Goal: Task Accomplishment & Management: Manage account settings

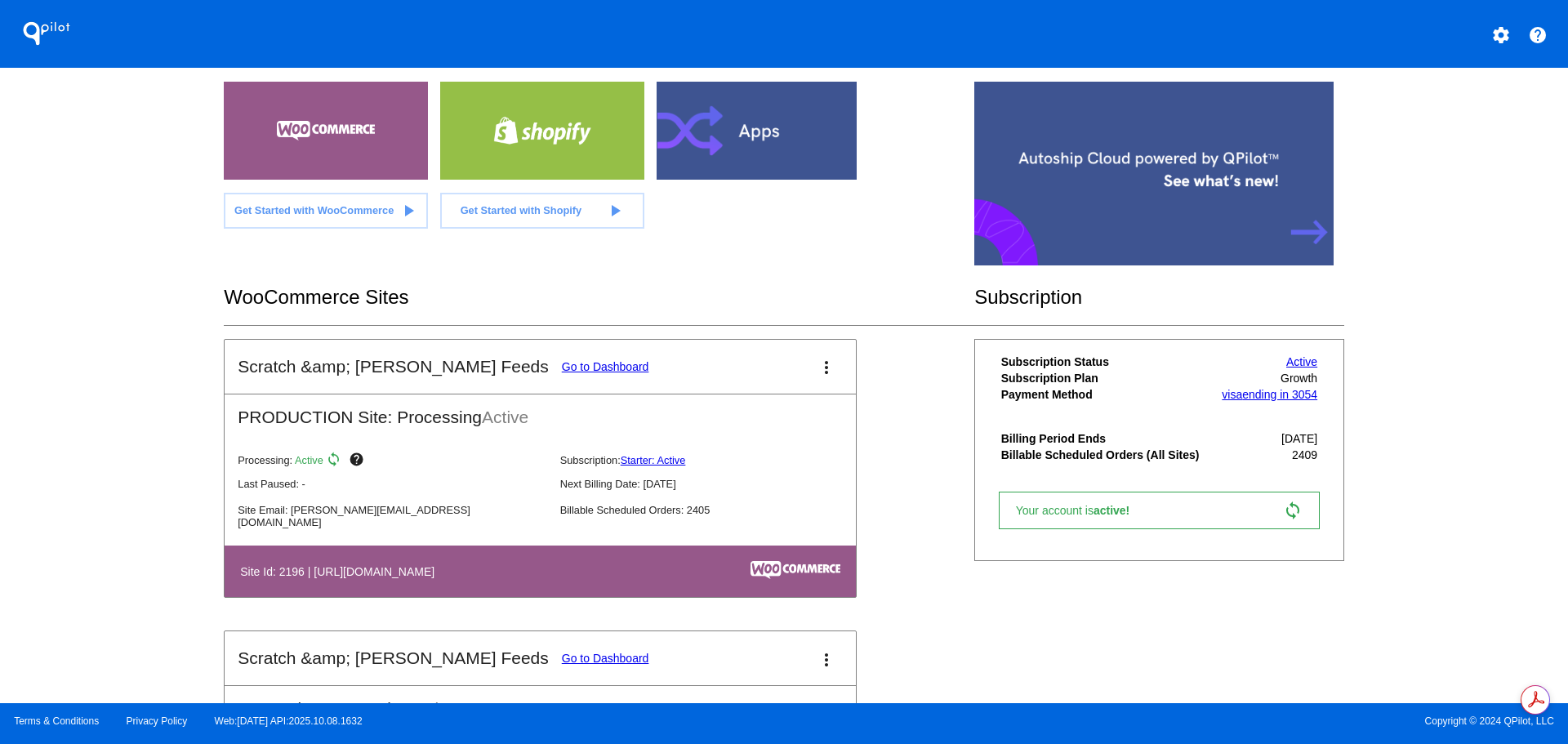
scroll to position [326, 0]
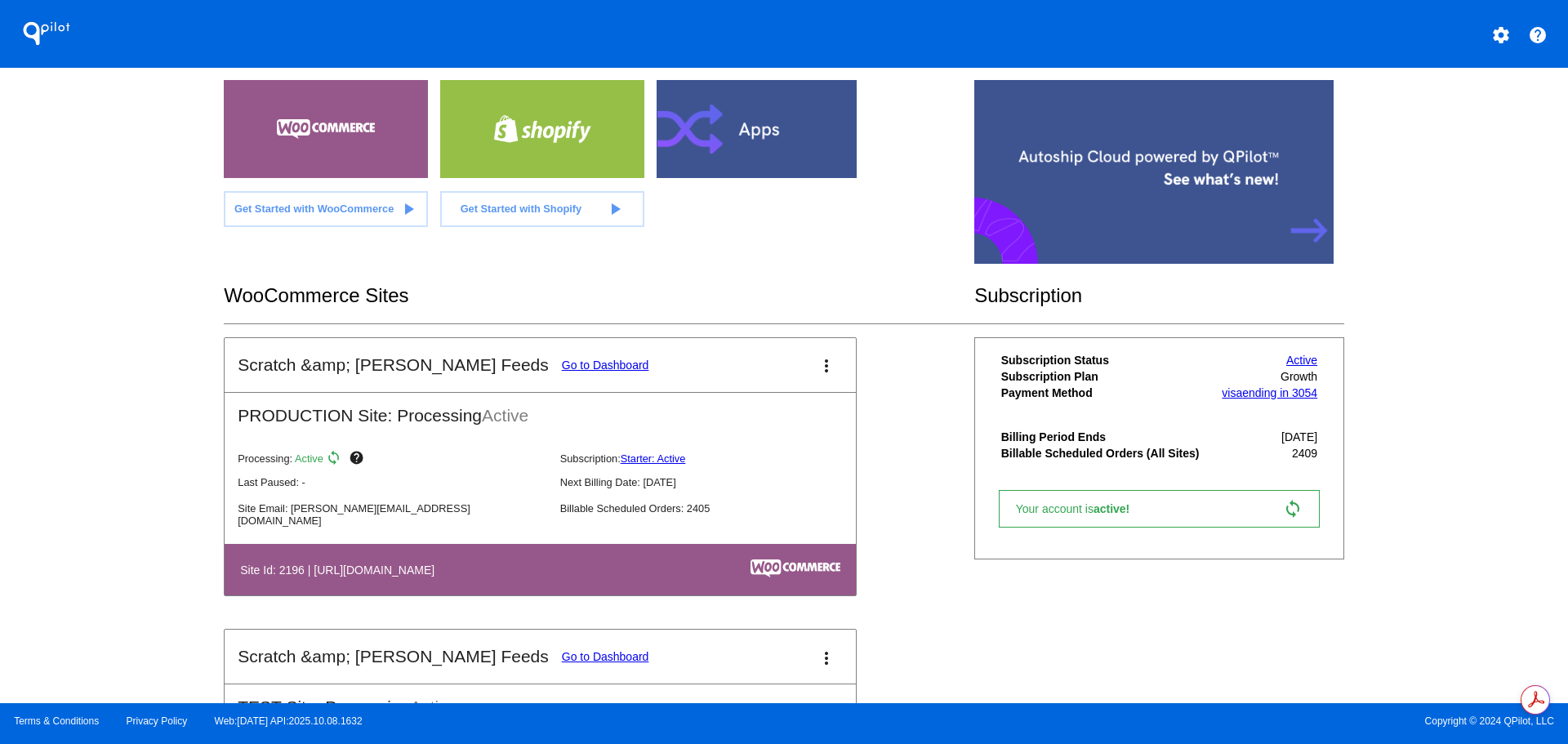
click at [562, 368] on link "Go to Dashboard" at bounding box center [605, 364] width 87 height 13
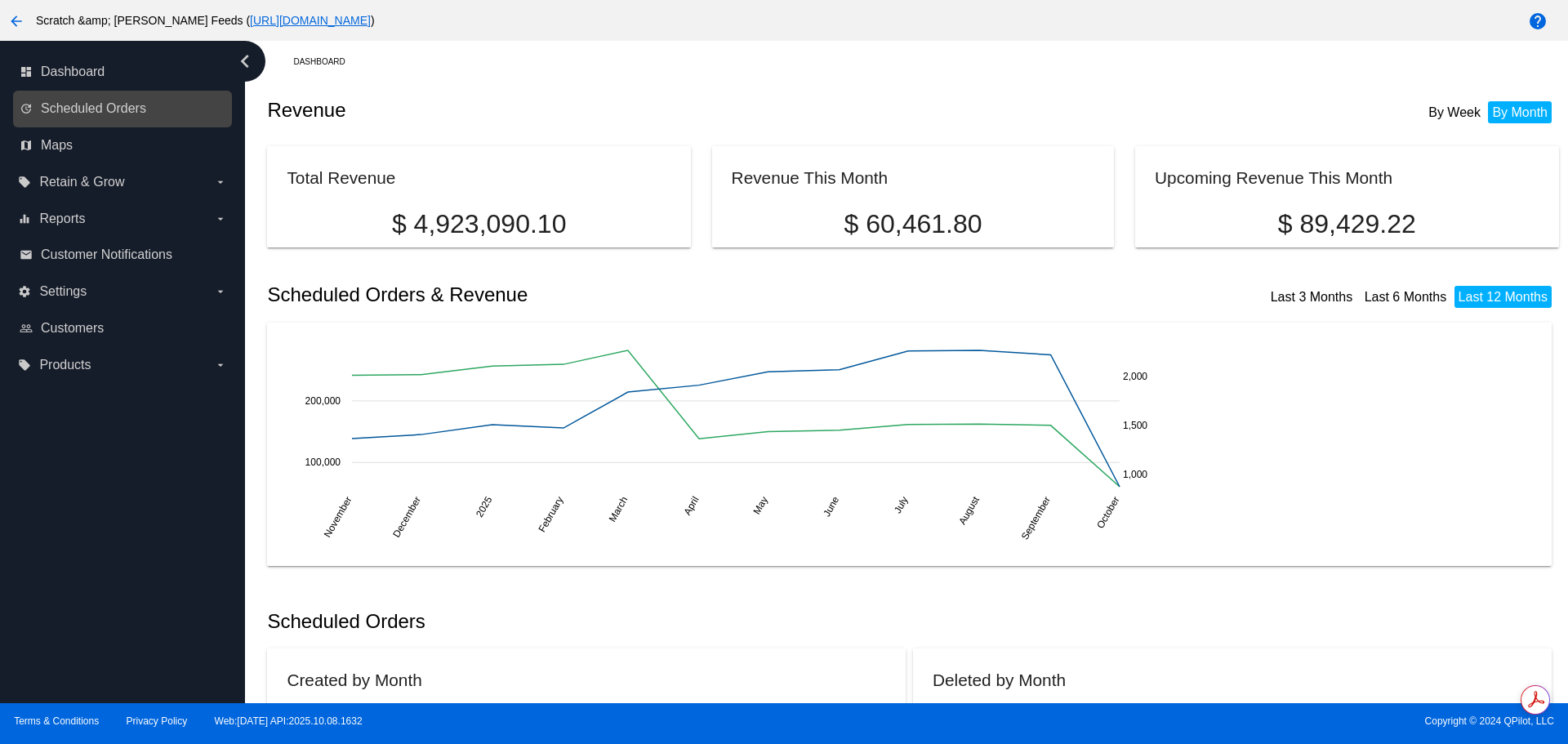
click at [116, 95] on link "update Scheduled Orders" at bounding box center [123, 109] width 207 height 26
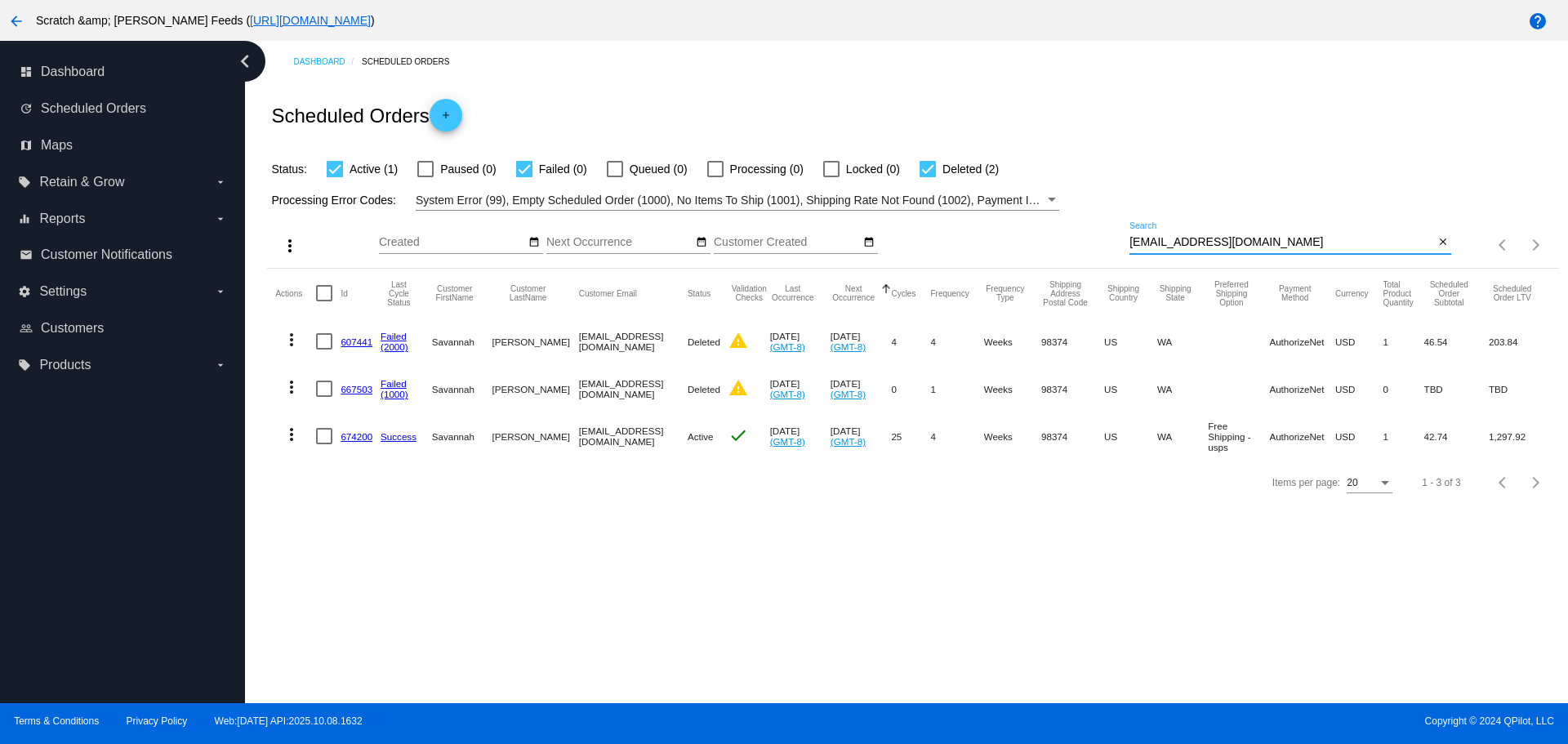
drag, startPoint x: 1308, startPoint y: 242, endPoint x: 1121, endPoint y: 233, distance: 187.2
click at [1121, 233] on div "more_vert Oct Jan Feb Mar [DATE]" at bounding box center [912, 240] width 1291 height 58
paste input "[EMAIL_ADDRESS][DOMAIN_NAME]"
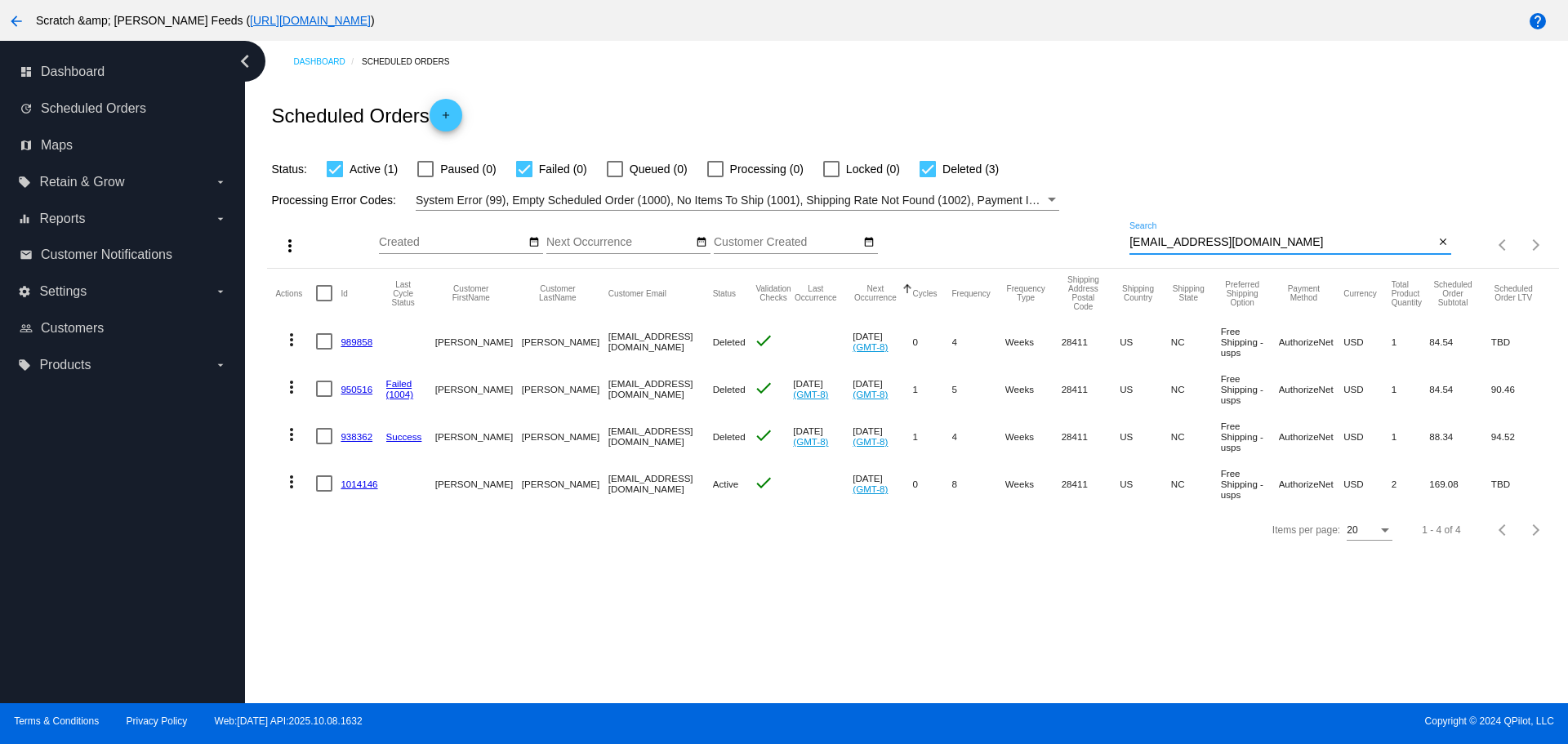
type input "[EMAIL_ADDRESS][DOMAIN_NAME]"
click at [354, 482] on link "1014146" at bounding box center [359, 484] width 37 height 11
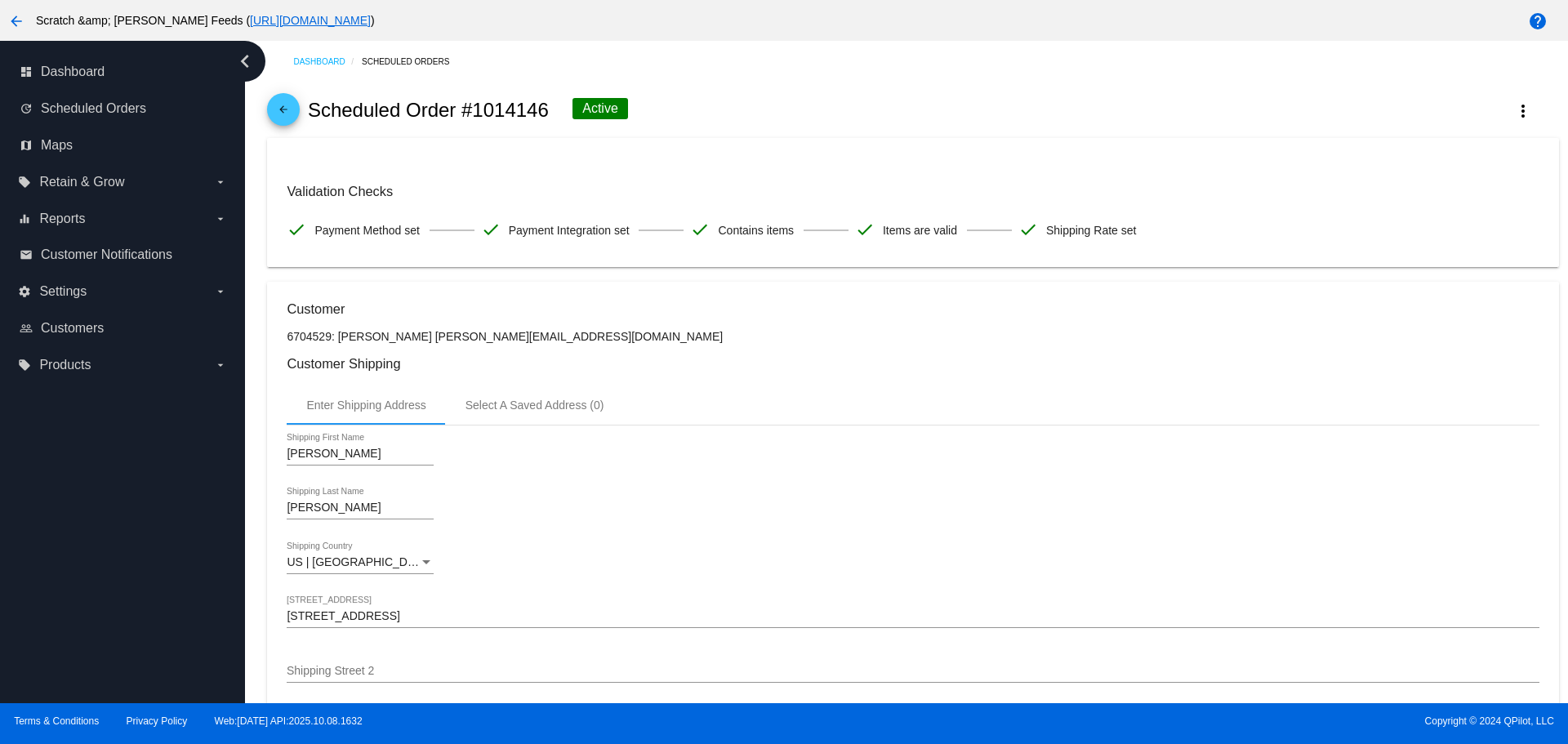
click at [290, 105] on mat-icon "arrow_back" at bounding box center [283, 113] width 19 height 19
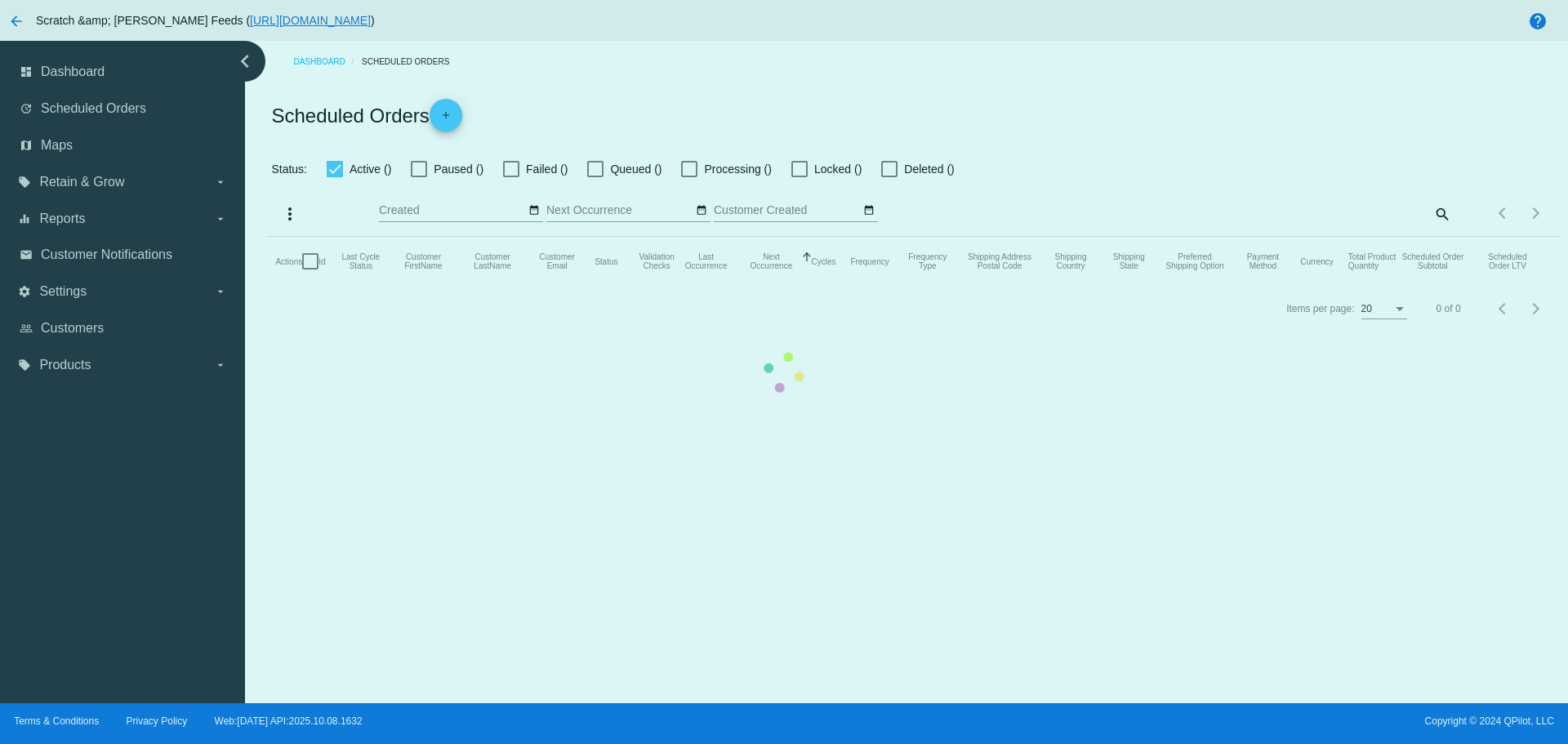
checkbox input "true"
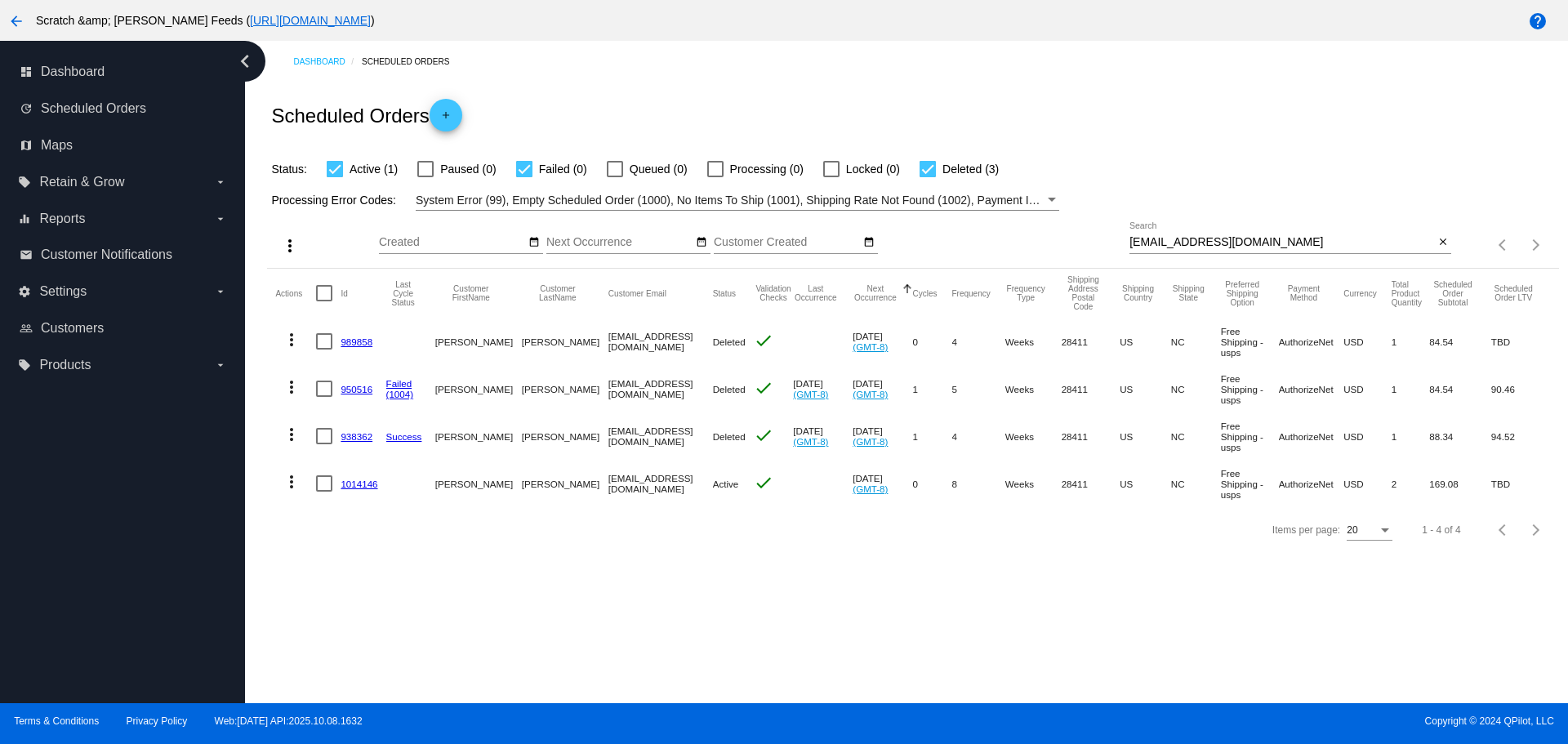
click at [290, 484] on mat-icon "more_vert" at bounding box center [291, 482] width 19 height 19
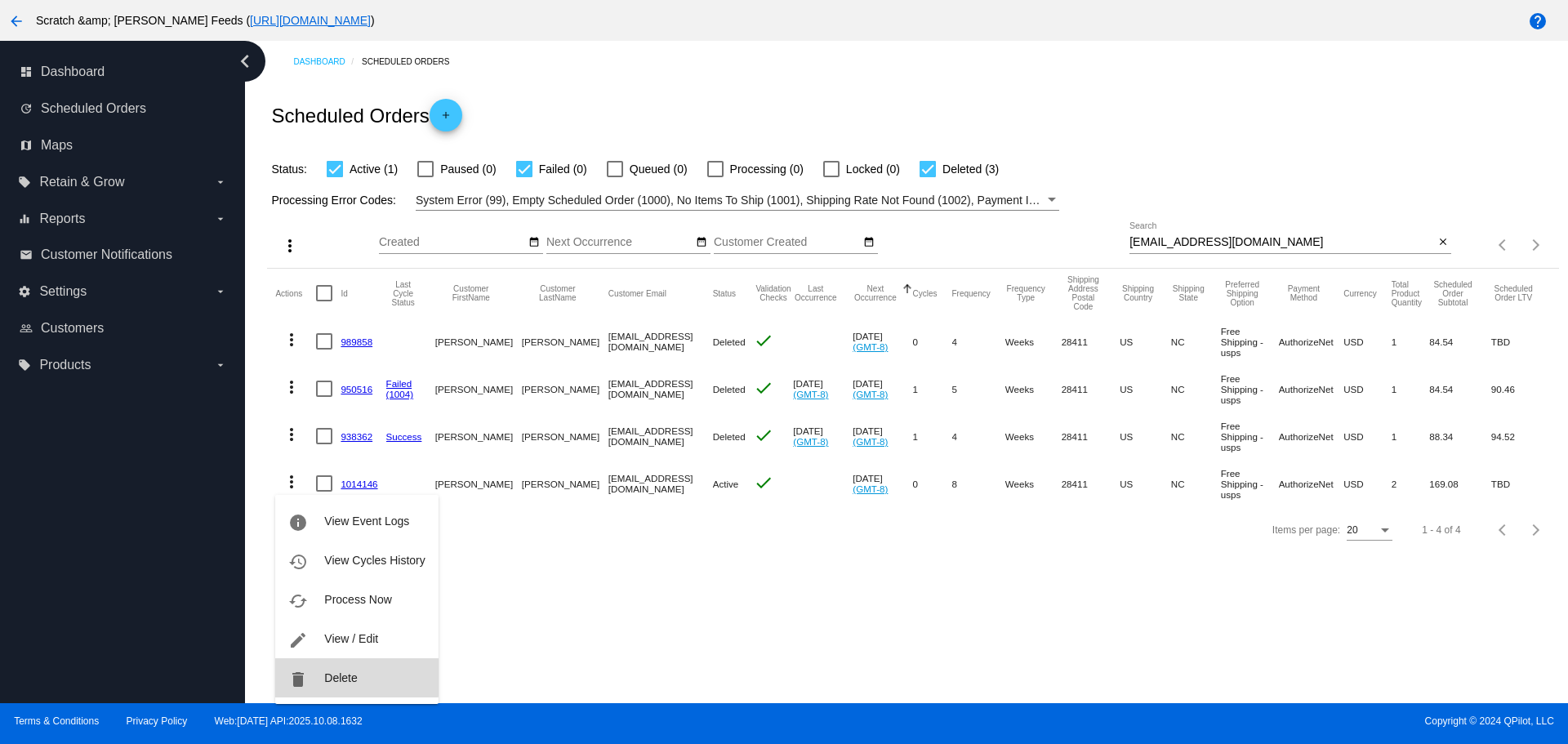
click at [332, 673] on span "Delete" at bounding box center [340, 677] width 33 height 13
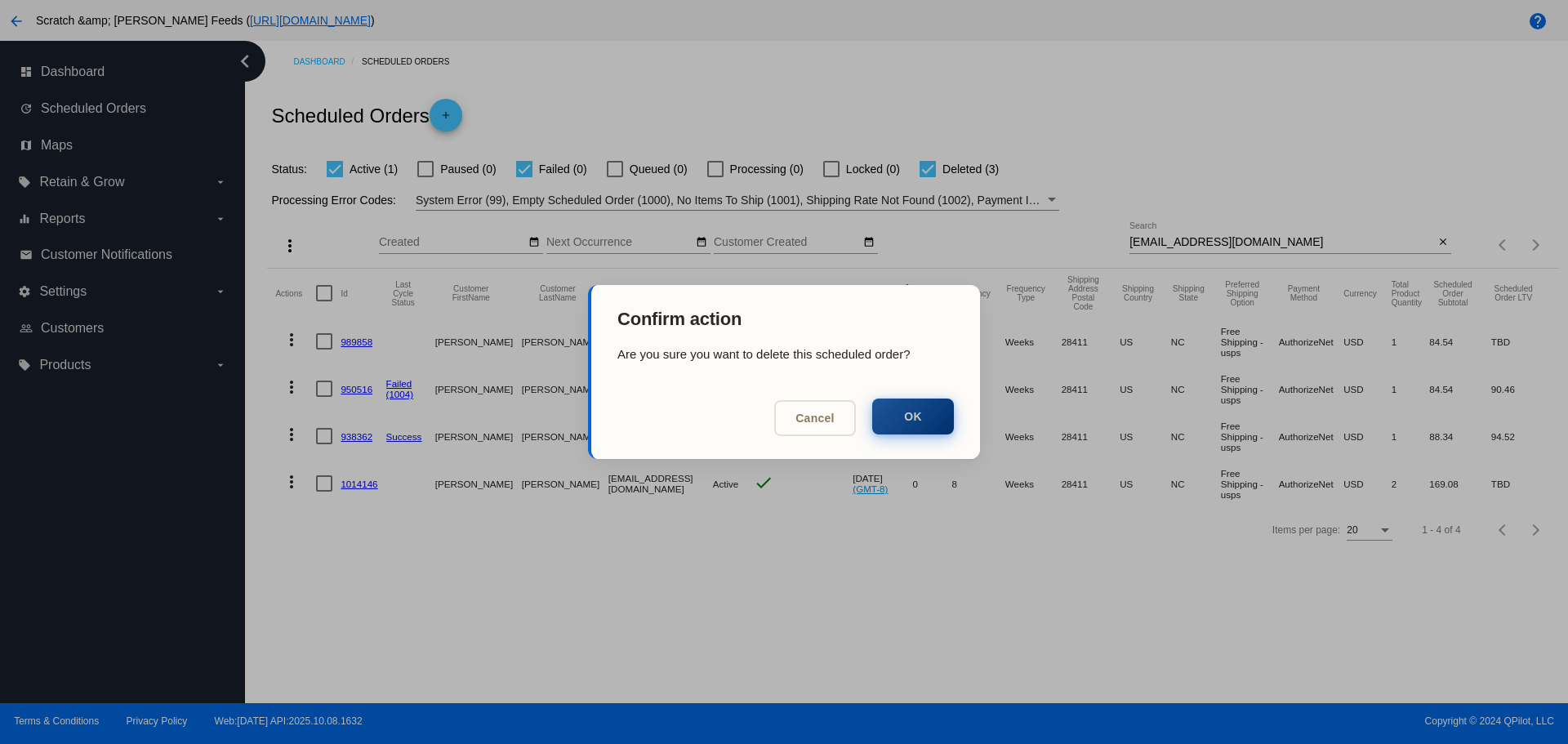
click at [907, 423] on button "OK" at bounding box center [913, 416] width 81 height 36
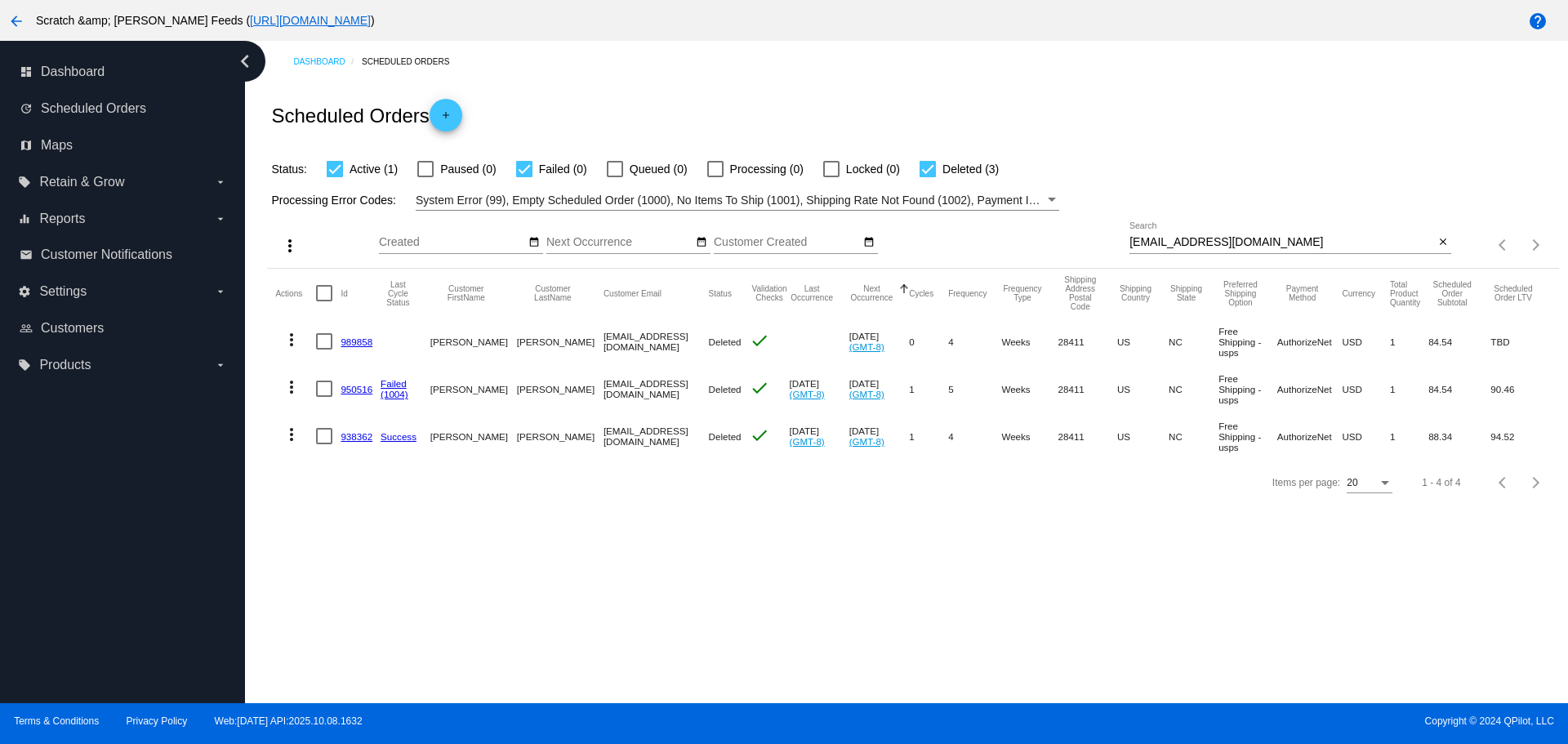
click at [1278, 250] on div "[EMAIL_ADDRESS][DOMAIN_NAME] Search" at bounding box center [1281, 238] width 305 height 32
drag, startPoint x: 1209, startPoint y: 239, endPoint x: 968, endPoint y: 242, distance: 241.0
click at [968, 242] on div "more_vert Oct Jan Feb Mar [DATE]" at bounding box center [912, 240] width 1291 height 58
paste input "[PERSON_NAME] <[EMAIL_ADDRESS][DOMAIN_NAME]>"
type input "[EMAIL_ADDRESS][DOMAIN_NAME]"
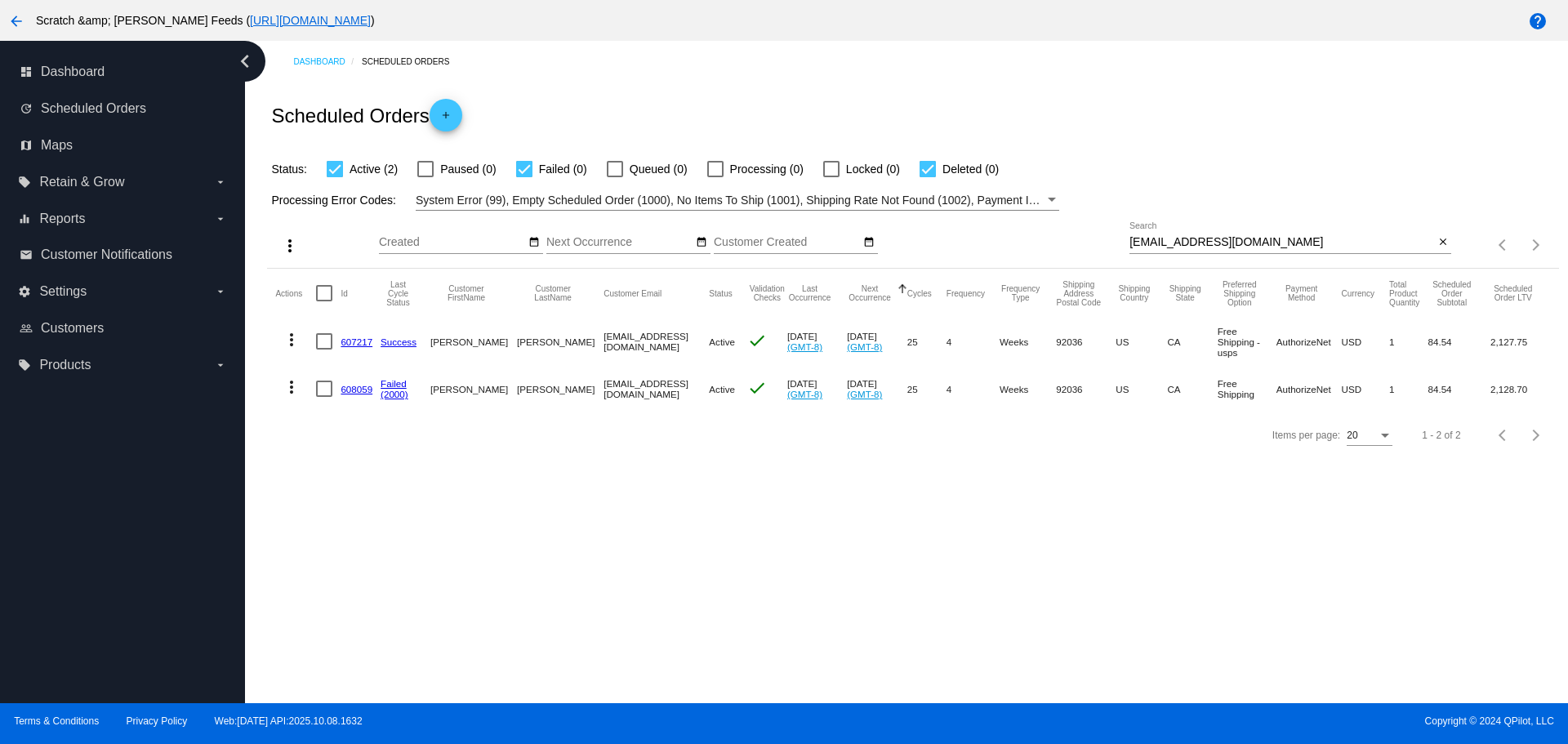
click at [353, 389] on link "608059" at bounding box center [357, 389] width 32 height 11
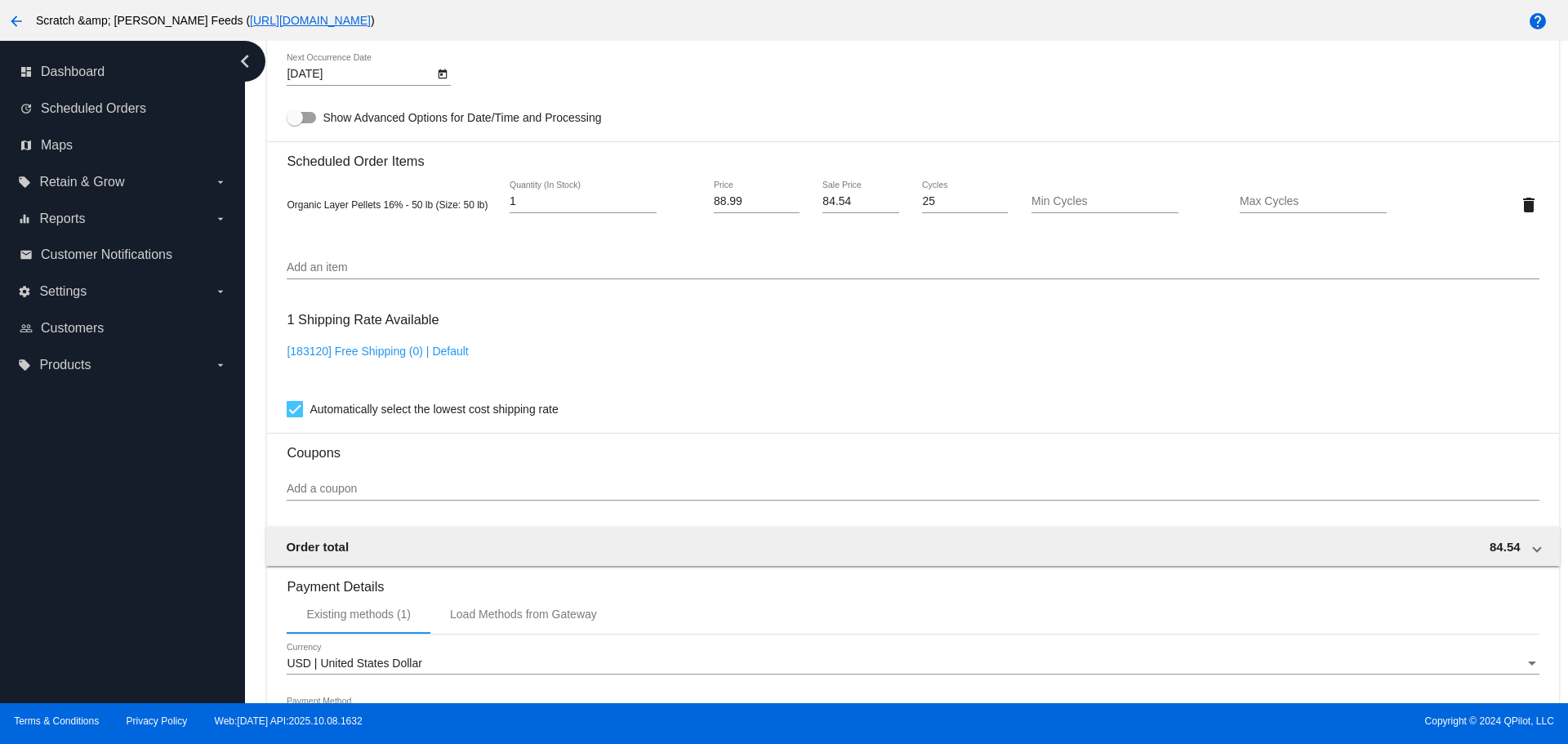
scroll to position [1387, 0]
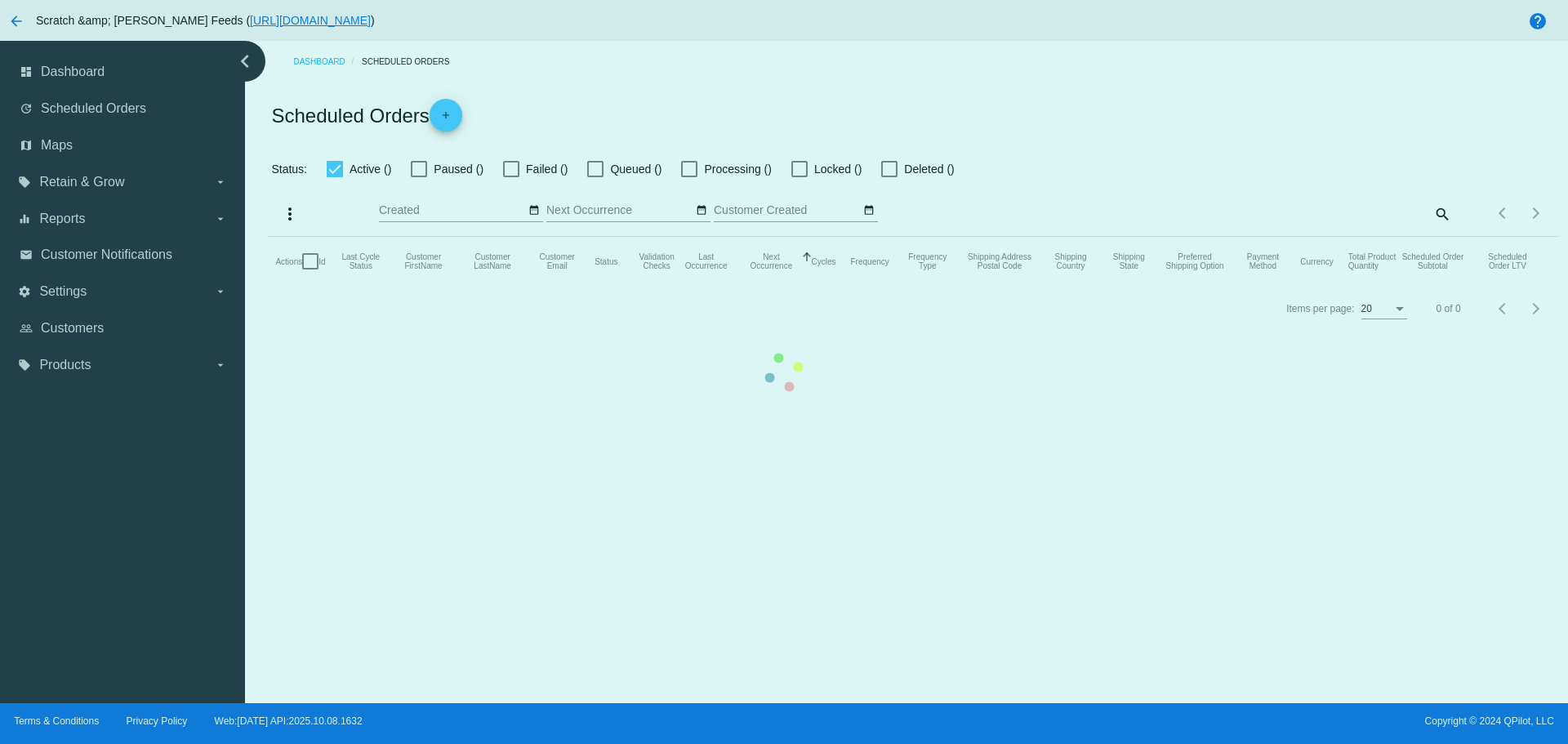
checkbox input "true"
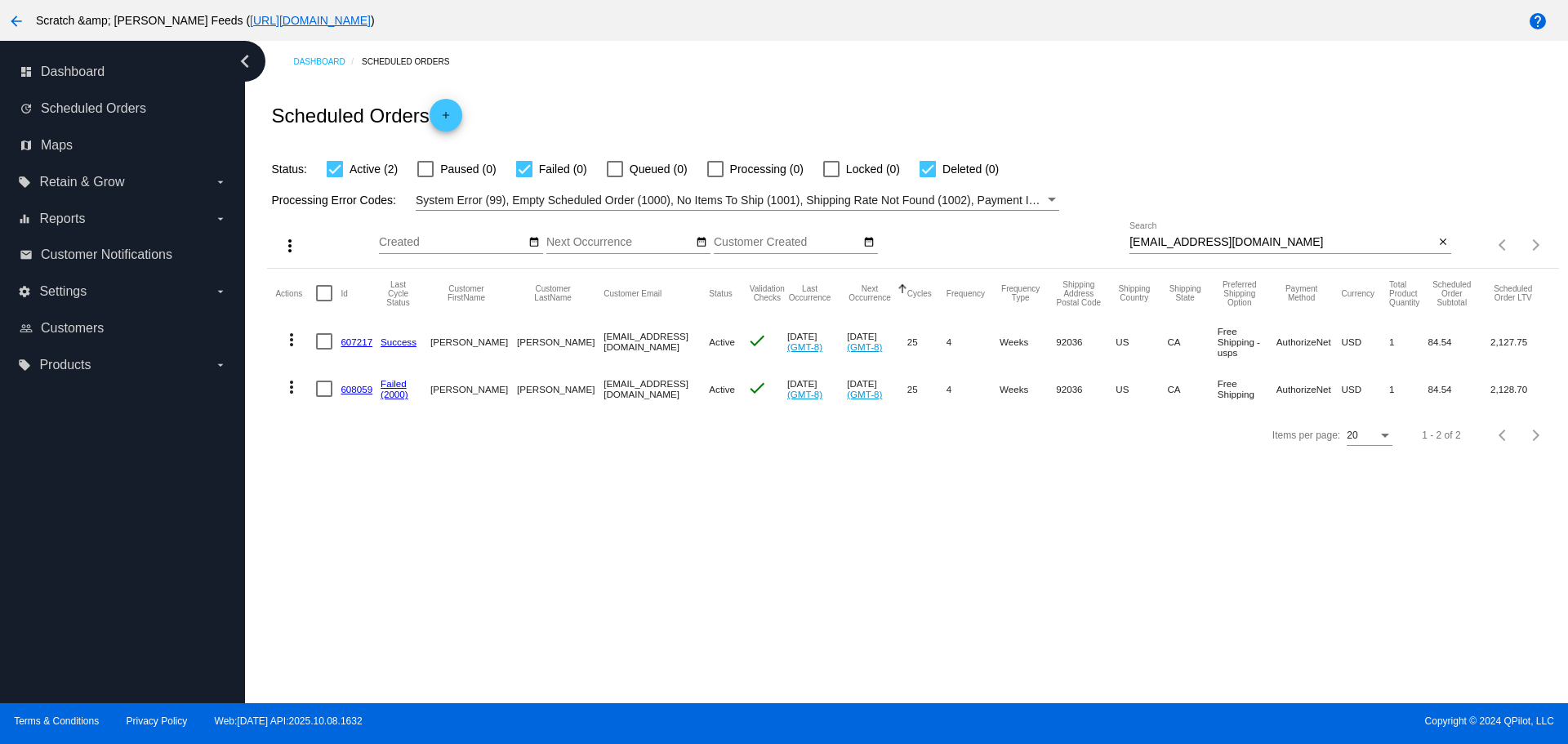
click at [350, 388] on link "608059" at bounding box center [357, 389] width 32 height 11
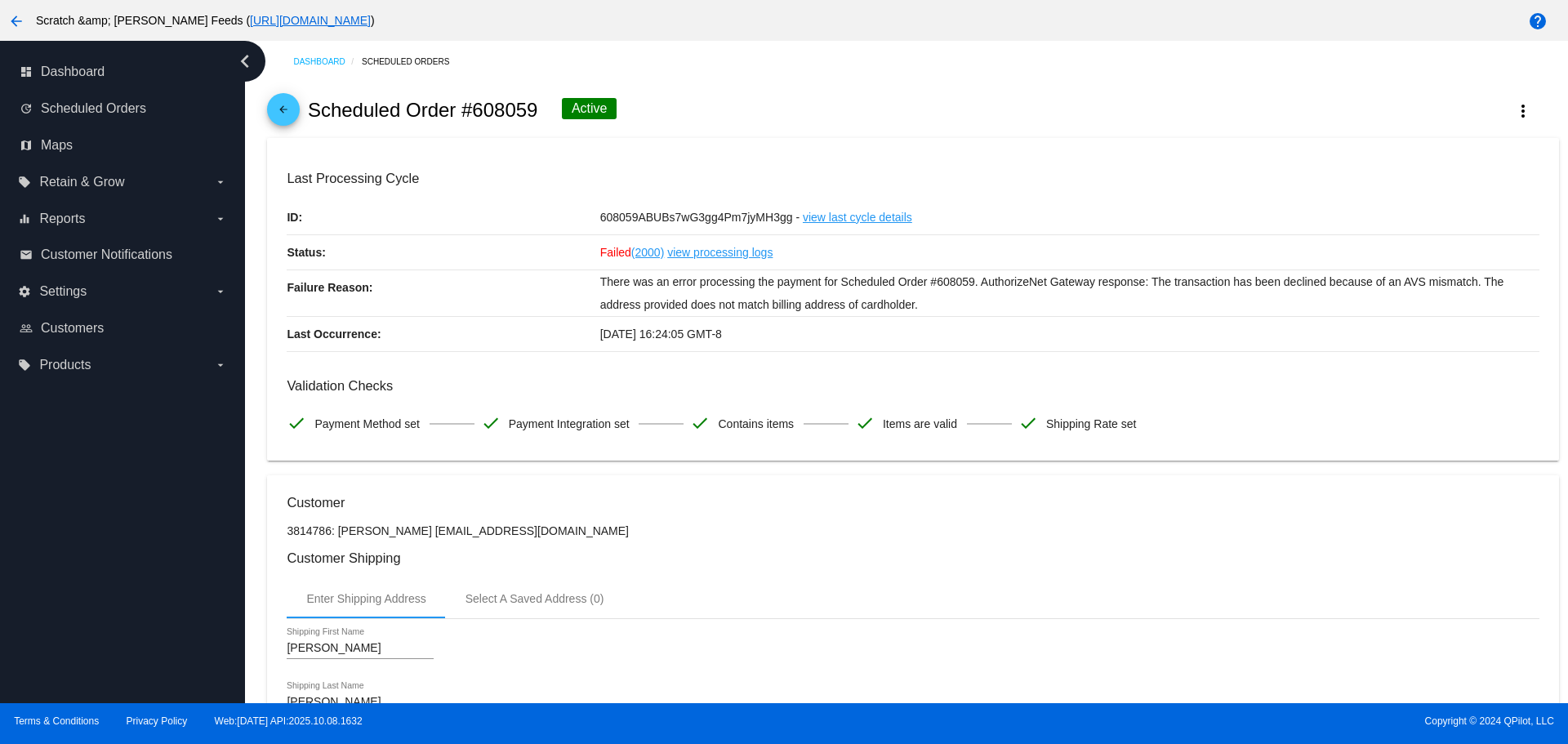
click at [283, 100] on span "arrow_back" at bounding box center [283, 112] width 19 height 40
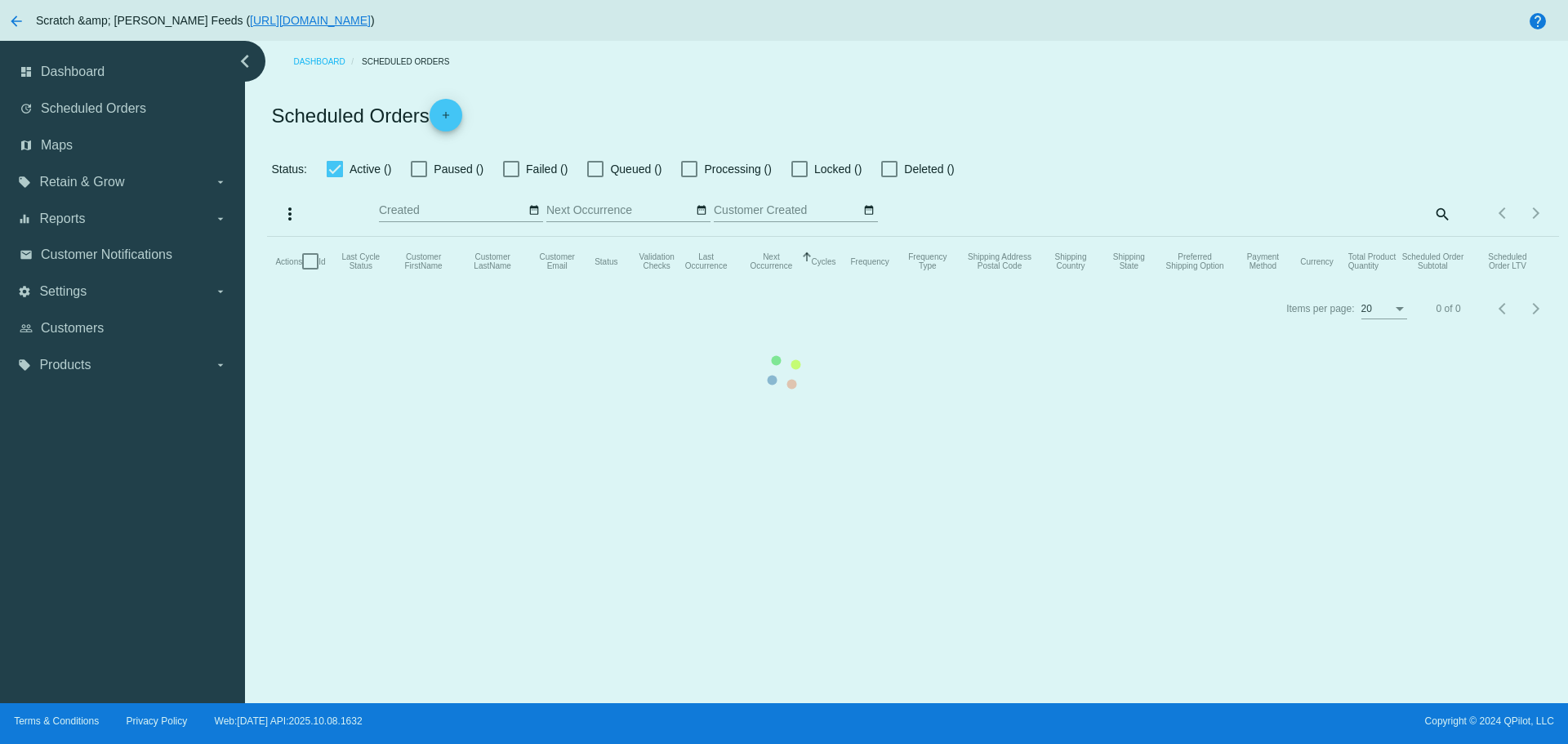
checkbox input "true"
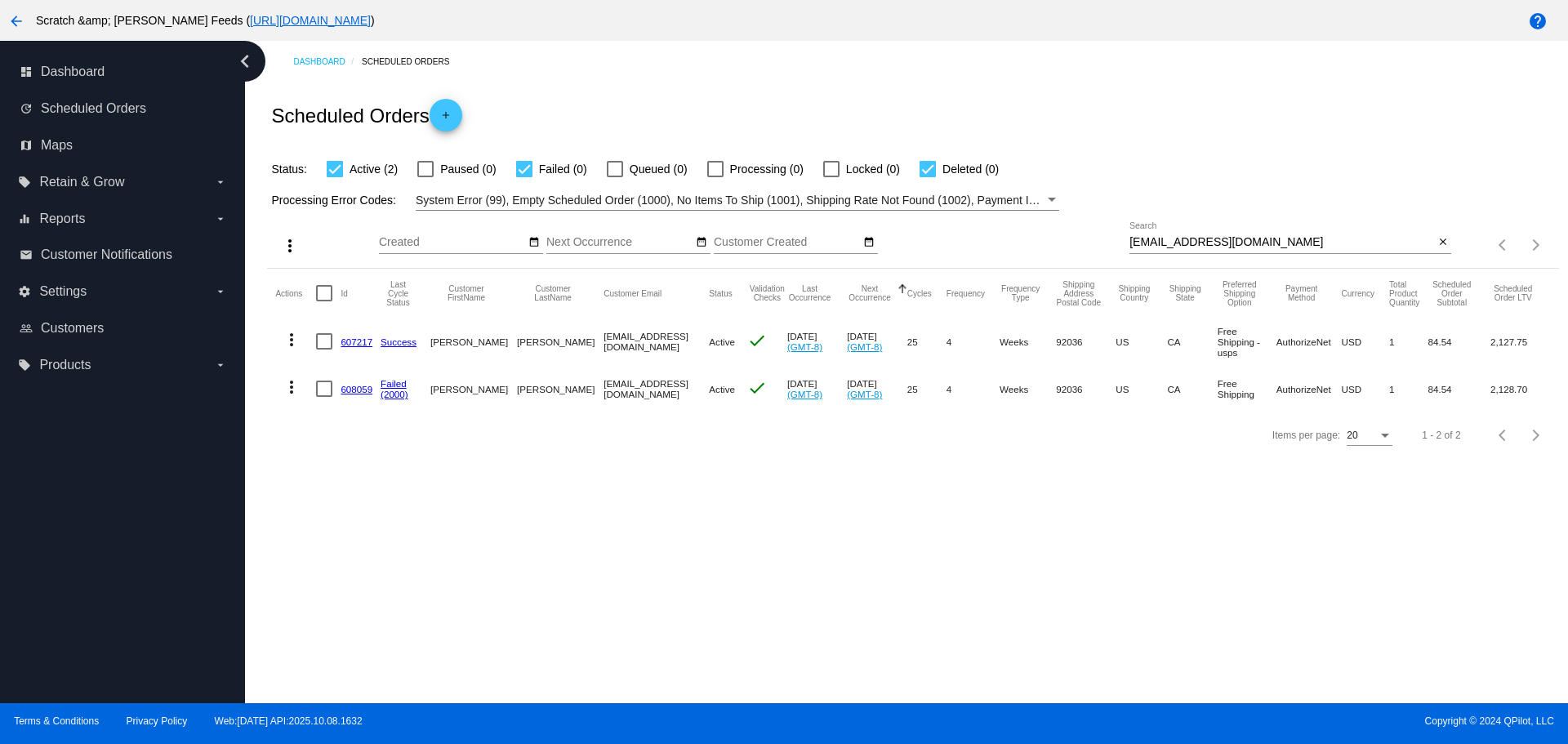
click at [291, 387] on mat-icon "more_vert" at bounding box center [291, 387] width 19 height 19
click at [360, 504] on span "Process Now" at bounding box center [358, 504] width 67 height 13
